Goal: Check status: Check status

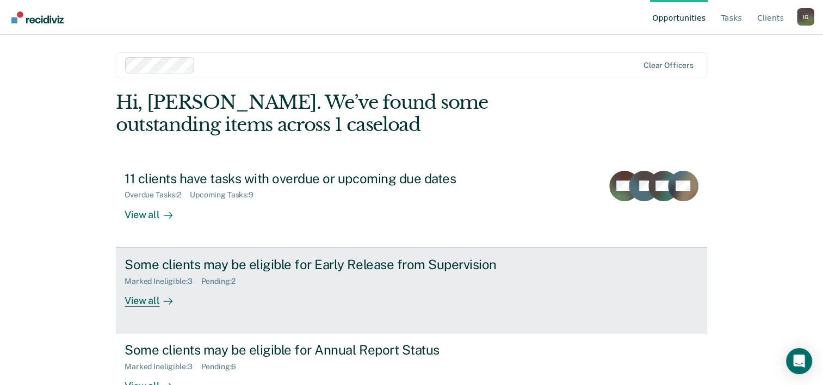
click at [380, 263] on div "Some clients may be eligible for Early Release from Supervision" at bounding box center [316, 265] width 382 height 16
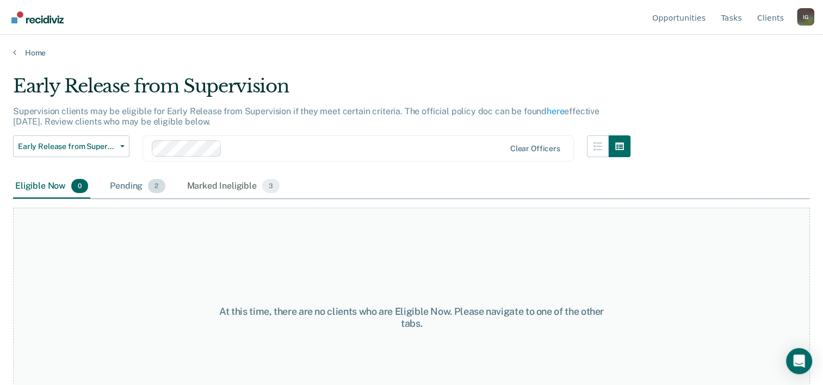
click at [143, 190] on div "Pending 2" at bounding box center [137, 187] width 59 height 24
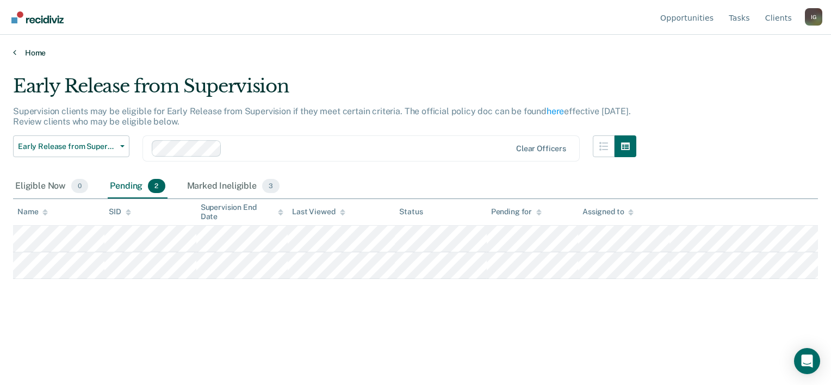
click at [36, 51] on link "Home" at bounding box center [415, 53] width 805 height 10
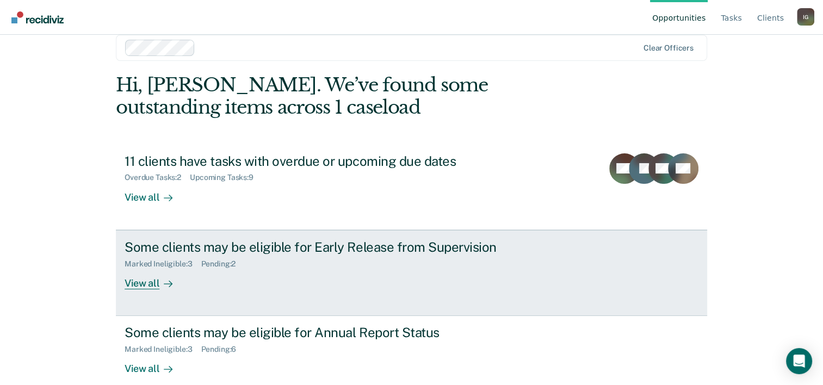
scroll to position [33, 0]
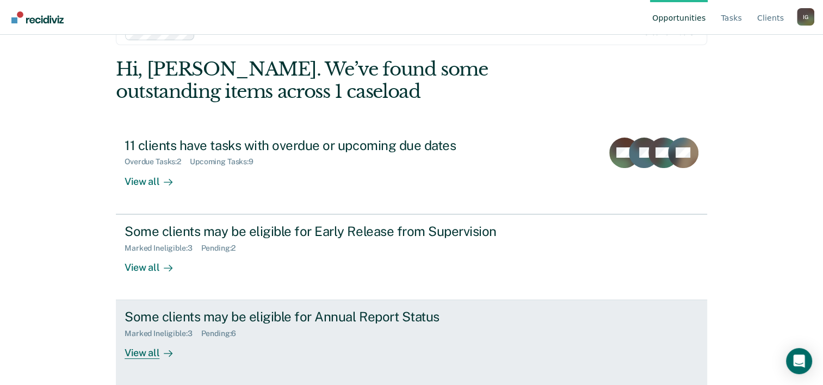
click at [341, 339] on div "Some clients may be eligible for Annual Report Status Marked Ineligible : 3 Pen…" at bounding box center [329, 334] width 408 height 50
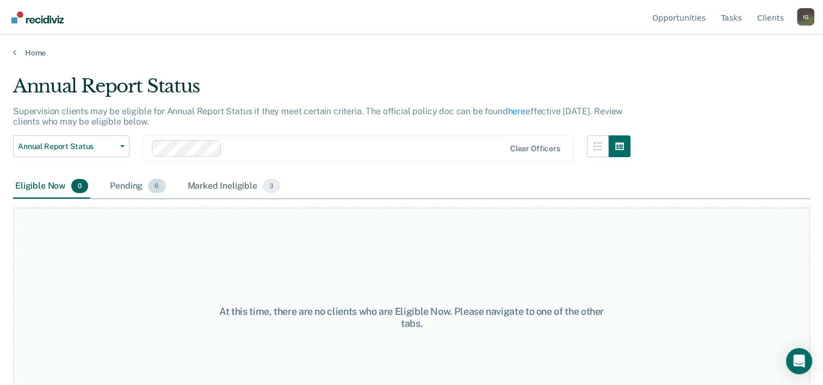
click at [131, 185] on div "Pending 6" at bounding box center [138, 187] width 60 height 24
